Goal: Transaction & Acquisition: Book appointment/travel/reservation

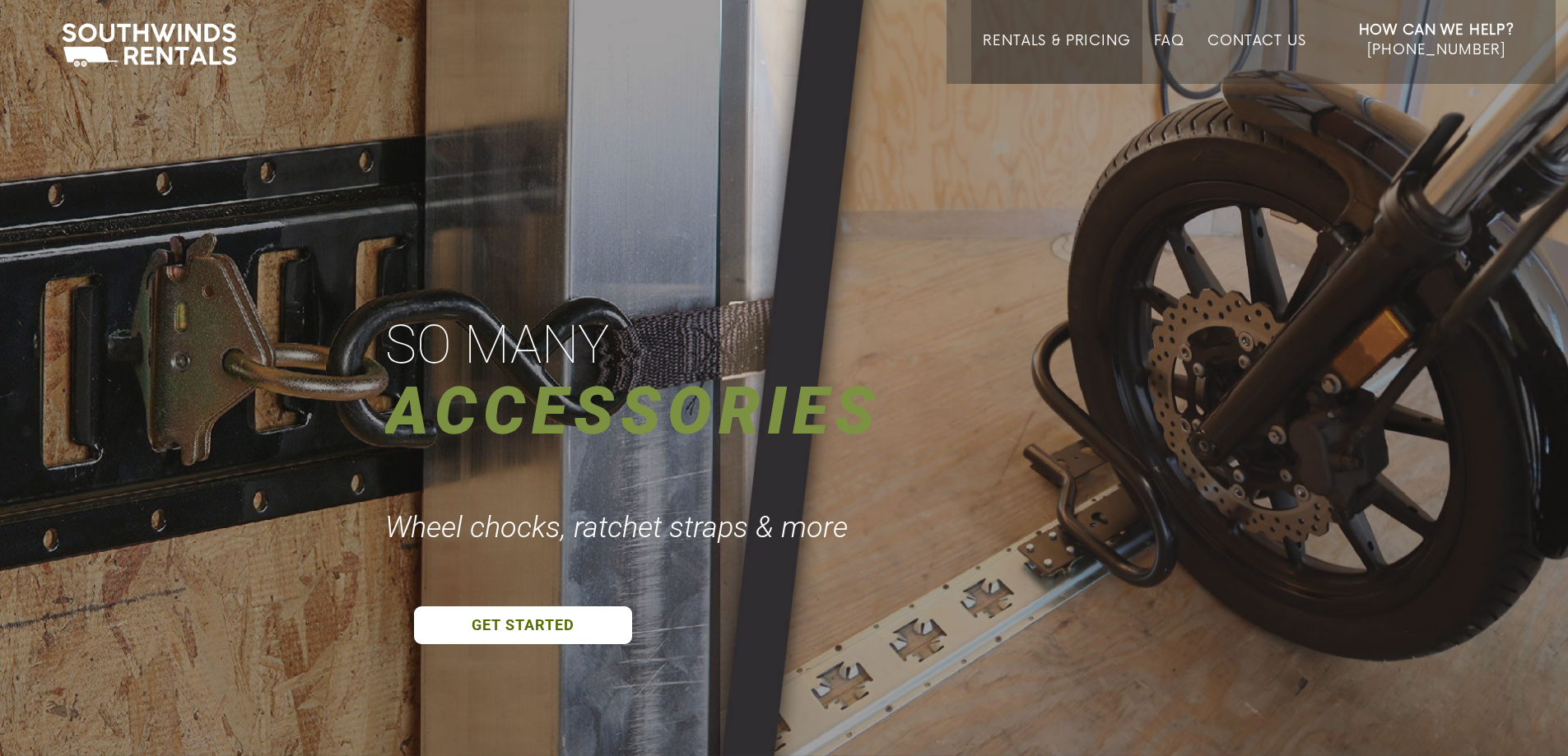
click at [1080, 39] on link "Rentals & Pricing" at bounding box center [1056, 58] width 147 height 51
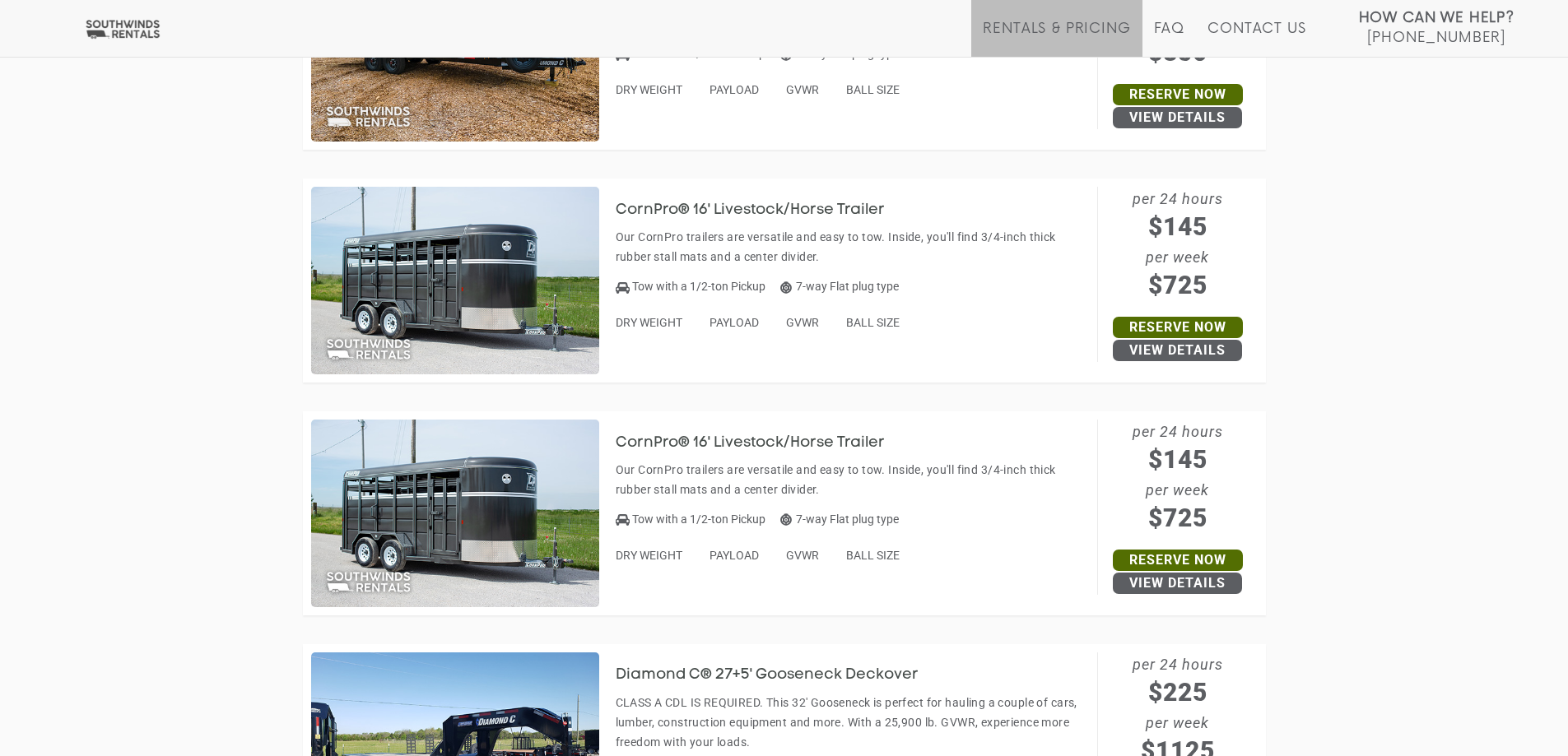
scroll to position [2140, 0]
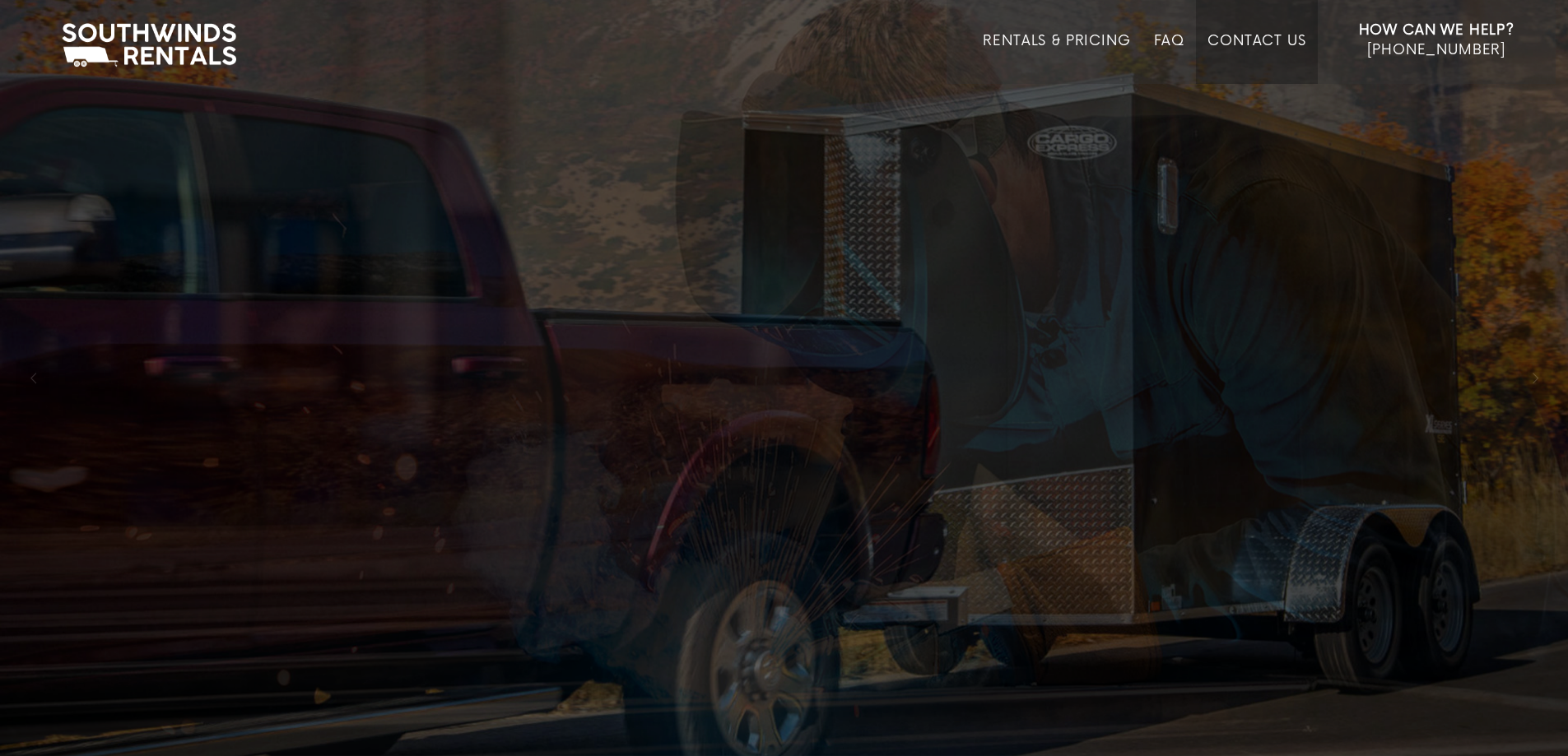
click at [1276, 38] on link "Contact Us" at bounding box center [1256, 58] width 98 height 51
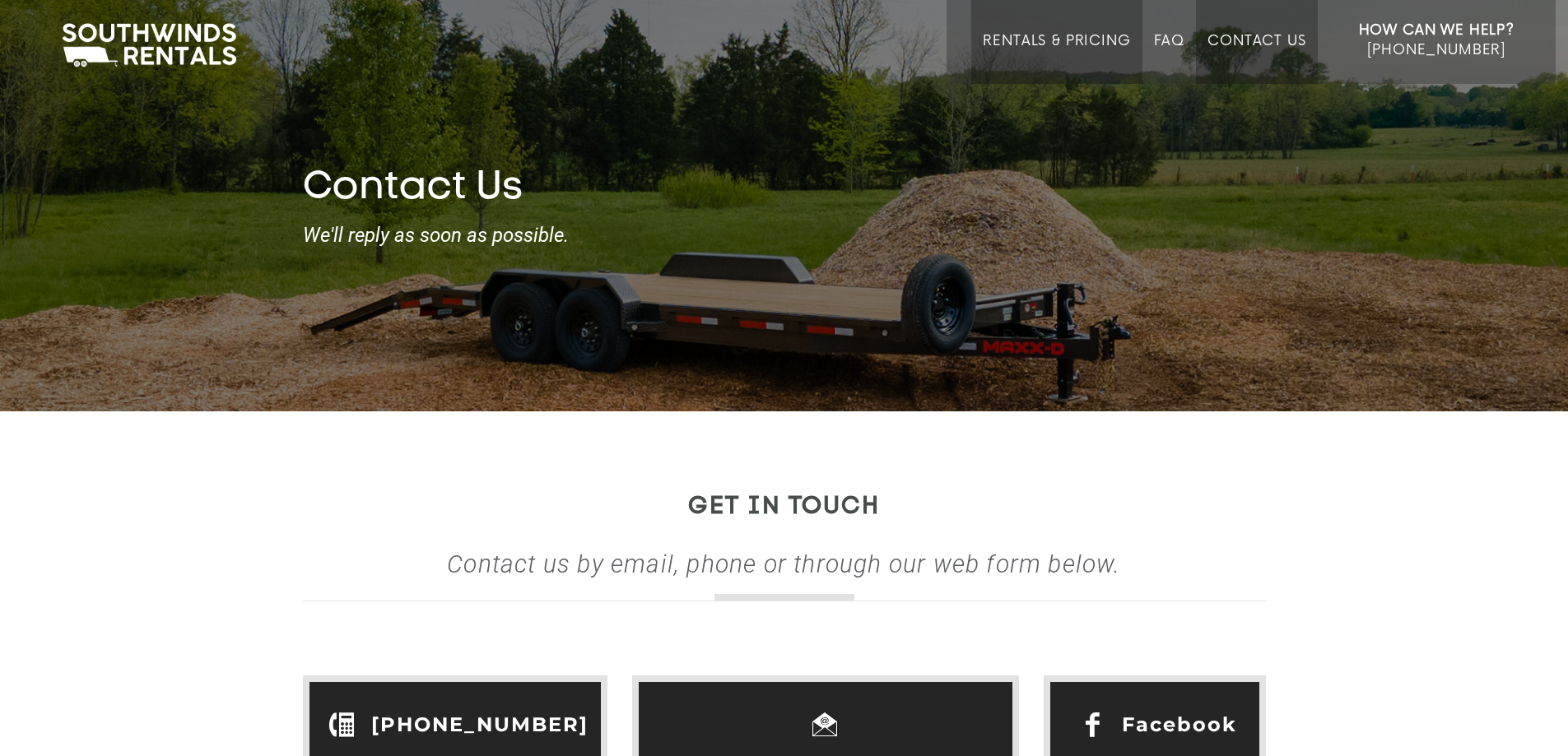
click at [1034, 40] on link "Rentals & Pricing" at bounding box center [1056, 58] width 147 height 51
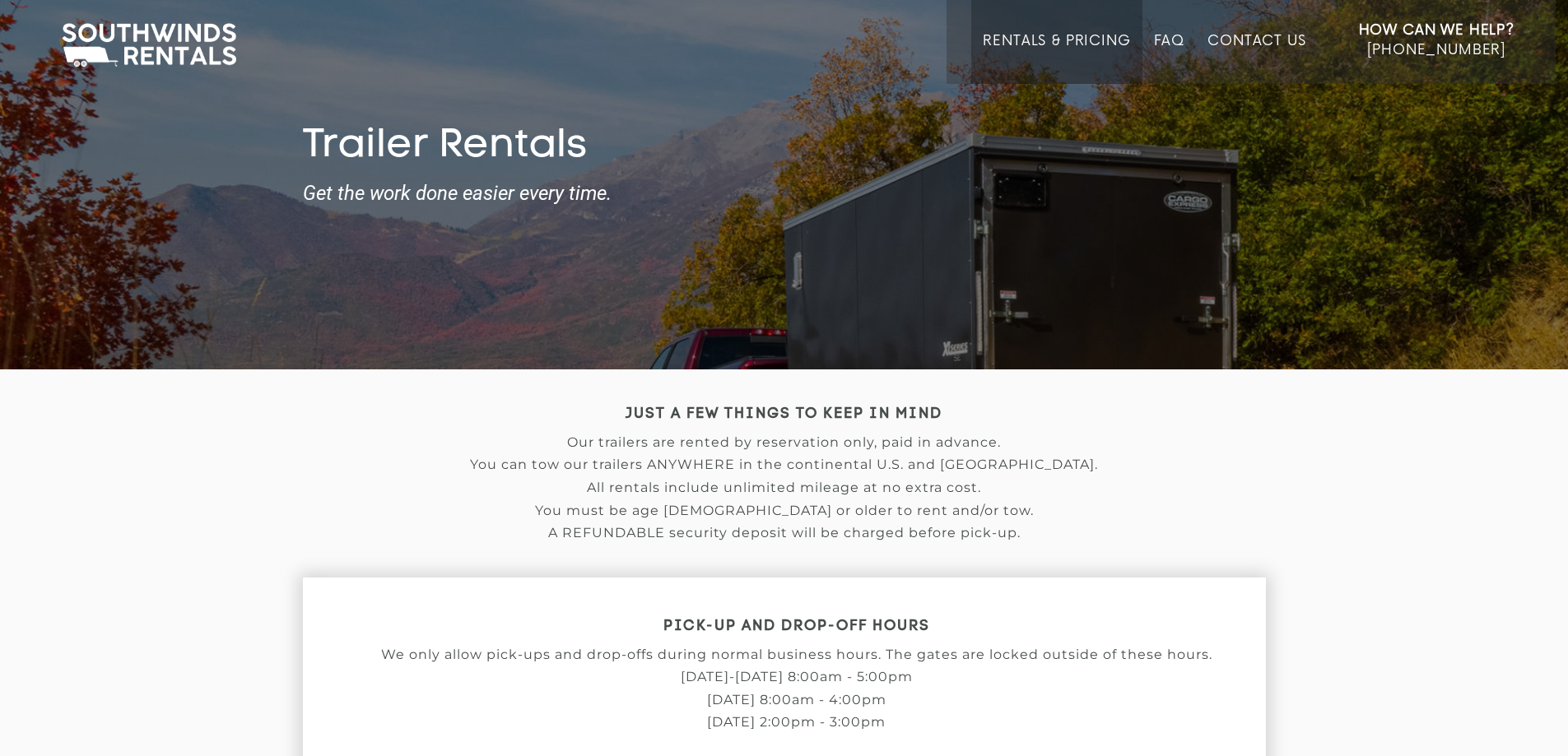
scroll to position [82, 0]
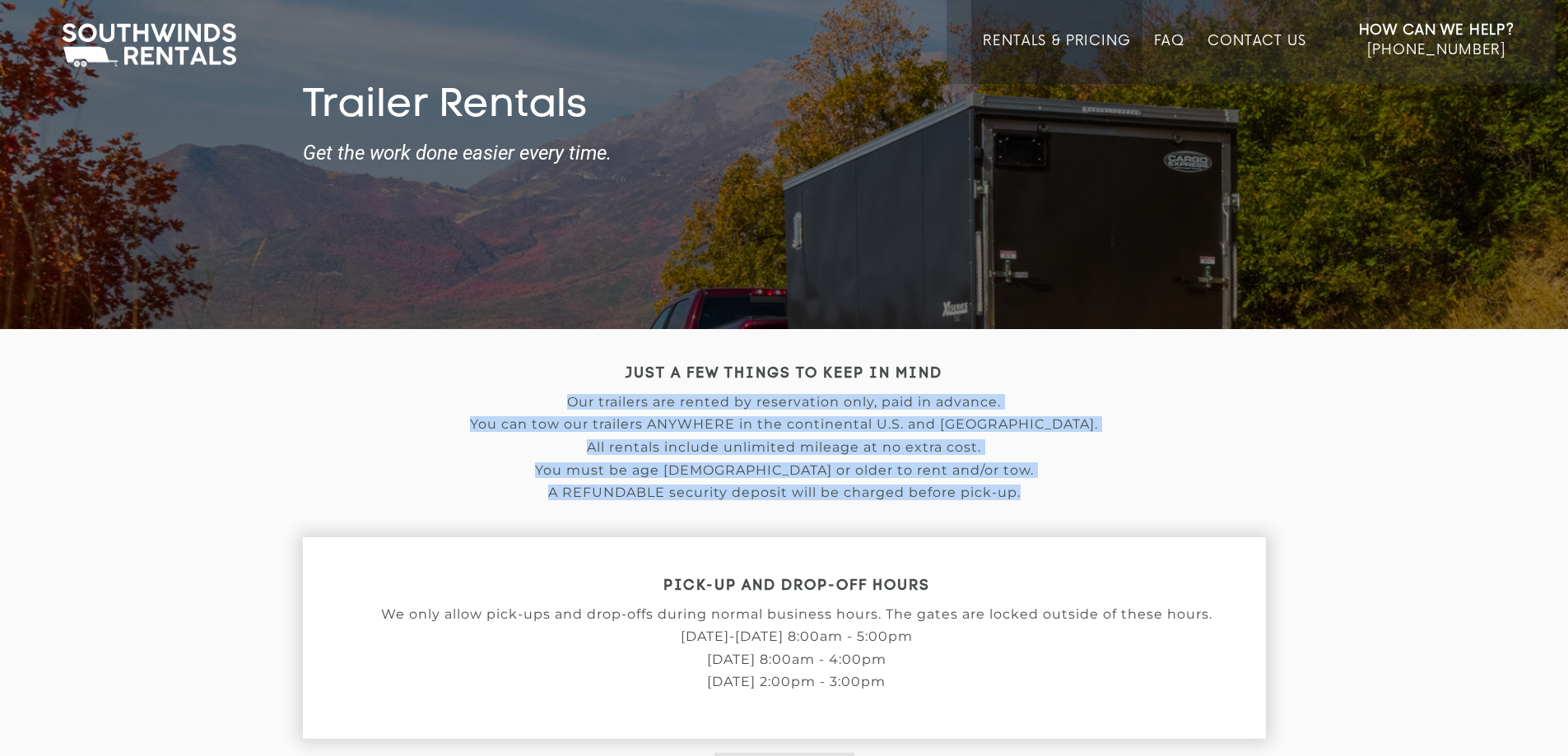
drag, startPoint x: 565, startPoint y: 398, endPoint x: 1106, endPoint y: 491, distance: 548.9
click at [1106, 491] on h2 "Our trailers are rented by reservation only, paid in advance. You can tow our t…" at bounding box center [784, 447] width 963 height 106
copy h2 "Our trailers are rented by reservation only, paid in advance. You can tow our t…"
drag, startPoint x: 1117, startPoint y: 481, endPoint x: 1095, endPoint y: 471, distance: 24.2
click at [1116, 480] on h2 "Our trailers are rented by reservation only, paid in advance. You can tow our t…" at bounding box center [784, 447] width 963 height 106
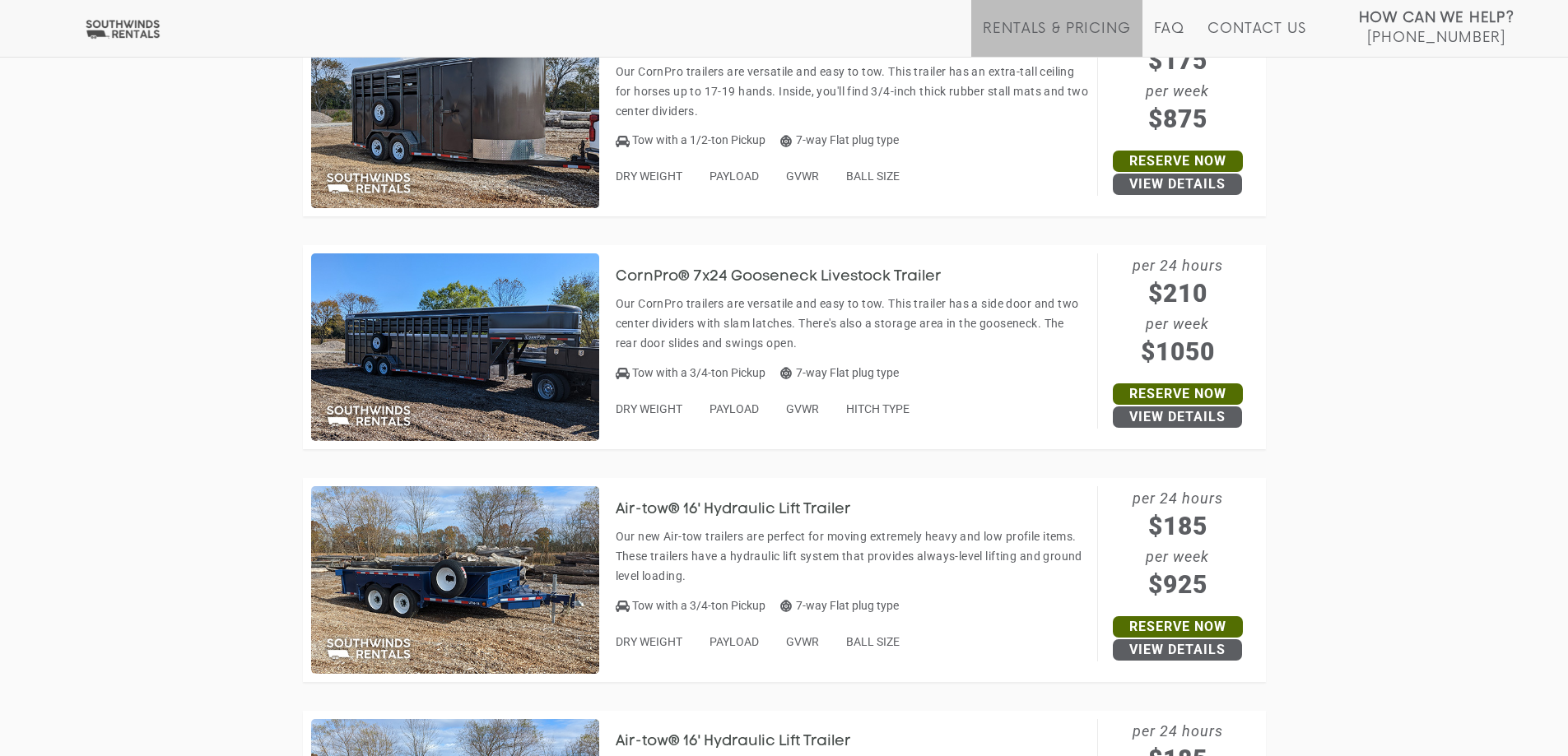
scroll to position [5021, 0]
